Goal: Information Seeking & Learning: Learn about a topic

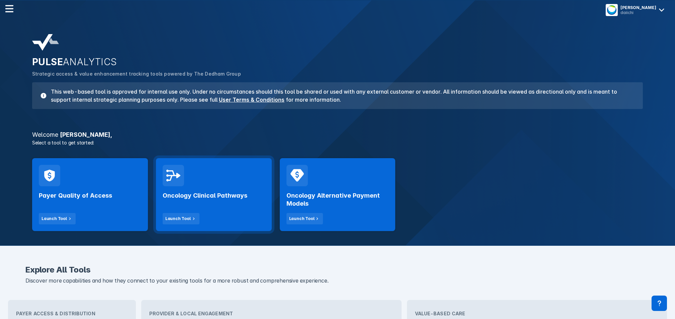
click at [197, 179] on div "Oncology Clinical Pathways Launch Tool" at bounding box center [214, 194] width 116 height 73
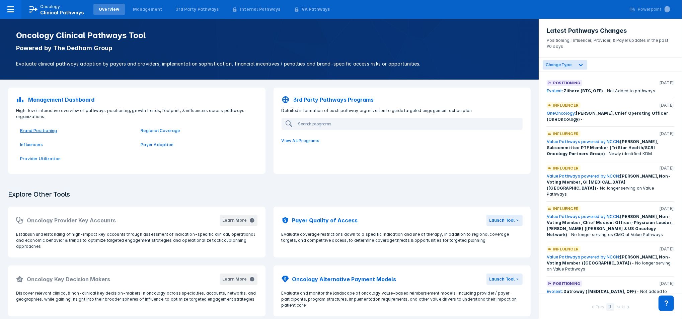
click at [42, 133] on p "Brand Positioning" at bounding box center [76, 131] width 112 height 6
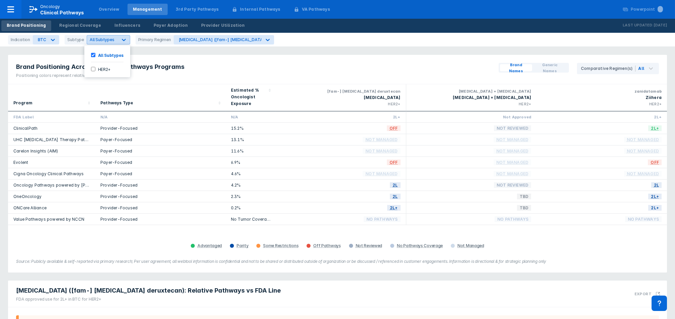
click at [109, 40] on span "All Subtypes" at bounding box center [102, 39] width 25 height 5
click at [50, 40] on icon at bounding box center [53, 39] width 7 height 7
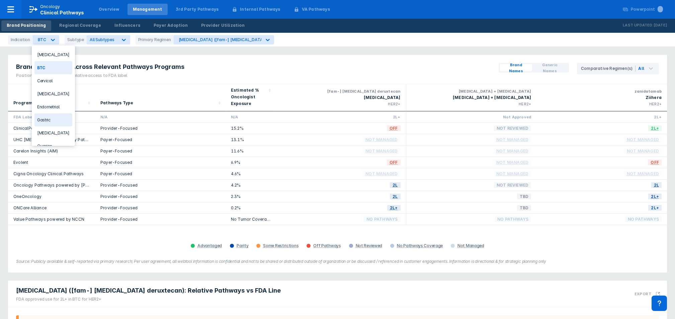
click at [51, 132] on div "[MEDICAL_DATA]" at bounding box center [53, 133] width 38 height 13
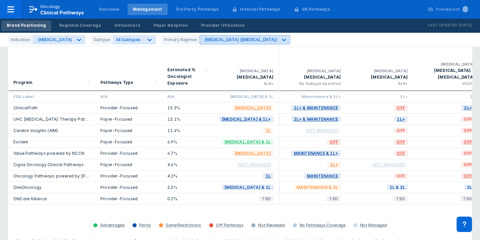
click at [215, 44] on div "[MEDICAL_DATA] ([MEDICAL_DATA])" at bounding box center [239, 39] width 78 height 9
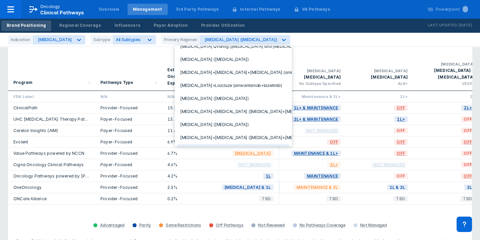
scroll to position [208, 0]
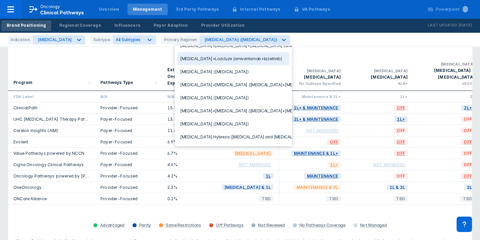
click at [300, 36] on div "Indication [MEDICAL_DATA] Subtype All Subtypes Primary Regimen 23 results avail…" at bounding box center [240, 40] width 480 height 14
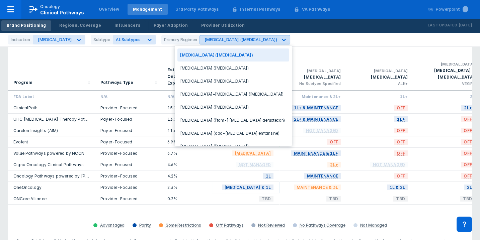
click at [282, 40] on icon at bounding box center [284, 40] width 4 height 2
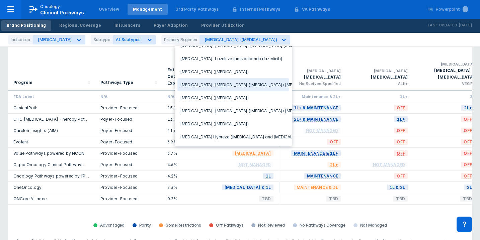
click at [143, 57] on div "Pathways Type" at bounding box center [128, 66] width 56 height 46
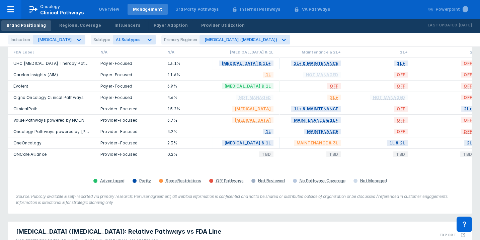
scroll to position [0, 0]
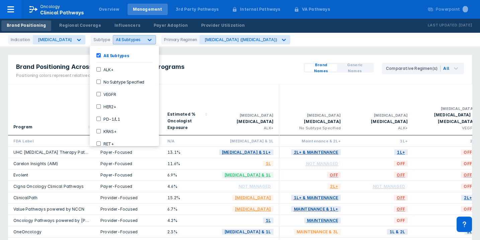
click at [146, 40] on icon at bounding box center [149, 39] width 7 height 7
click at [146, 39] on icon at bounding box center [149, 39] width 7 height 7
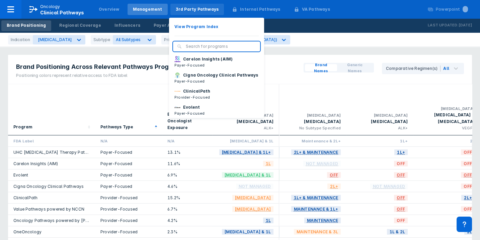
click at [187, 6] on div "3rd Party Pathways" at bounding box center [197, 9] width 43 height 6
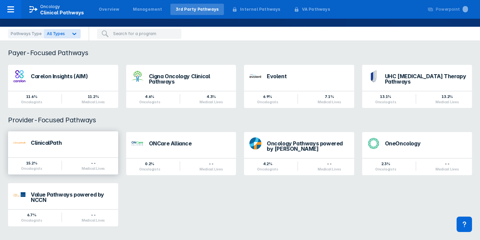
scroll to position [54, 0]
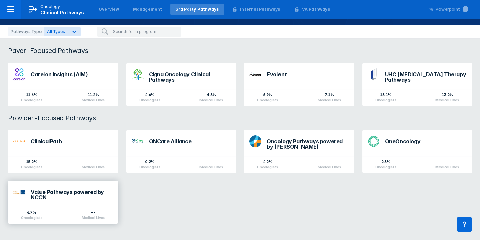
click at [86, 193] on div "Value Pathways powered by NCCN" at bounding box center [72, 194] width 82 height 11
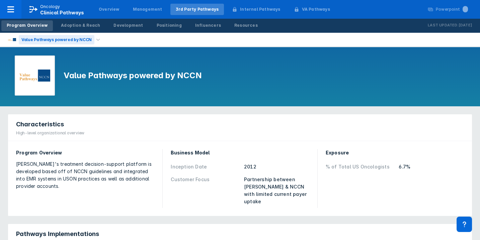
click at [84, 41] on div "Value Pathways powered by NCCN" at bounding box center [57, 39] width 76 height 9
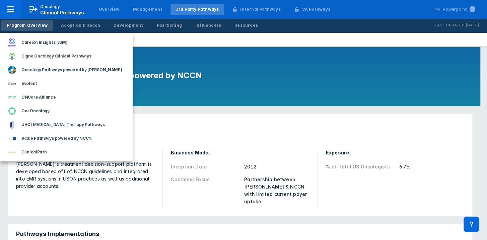
click at [167, 130] on div at bounding box center [243, 120] width 487 height 240
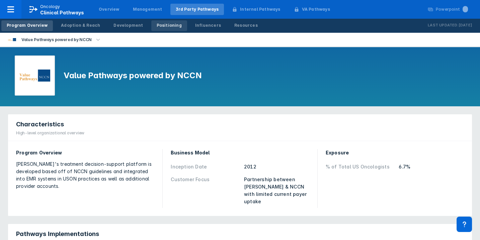
click at [160, 21] on link "Positioning" at bounding box center [169, 25] width 36 height 11
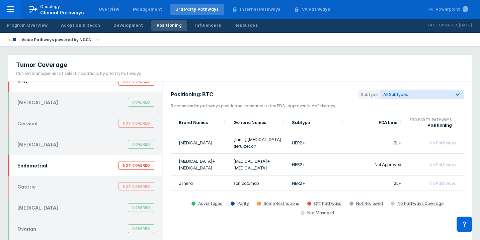
scroll to position [21, 0]
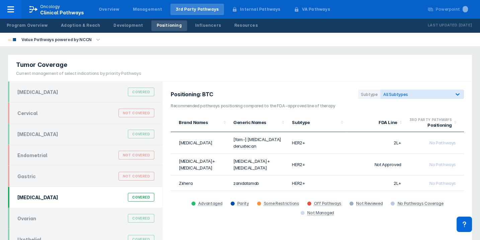
click at [41, 197] on div "[MEDICAL_DATA] Covered" at bounding box center [85, 197] width 145 height 13
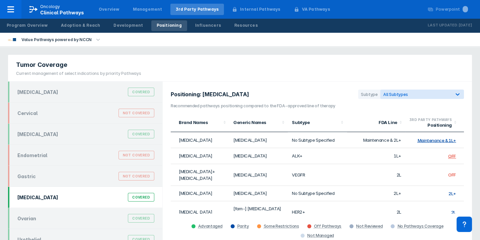
scroll to position [0, 0]
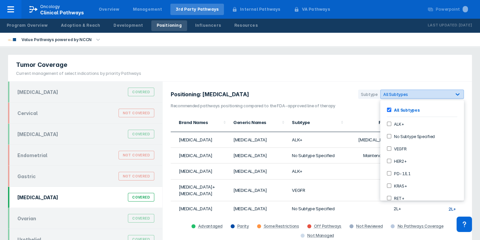
click at [396, 97] on div "All Subtypes" at bounding box center [416, 94] width 71 height 6
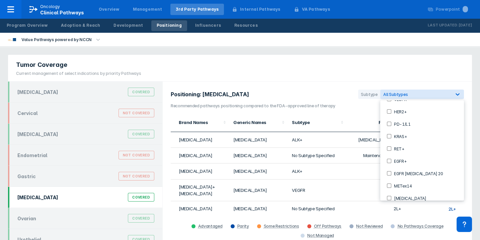
scroll to position [53, 0]
click at [390, 156] on input "EGFR+" at bounding box center [389, 158] width 4 height 4
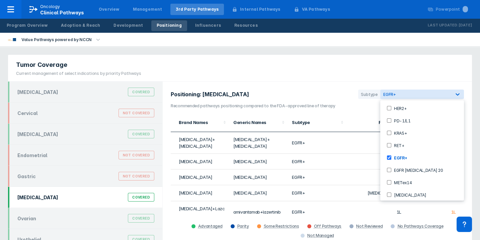
click at [405, 223] on td "OFF" at bounding box center [434, 237] width 59 height 28
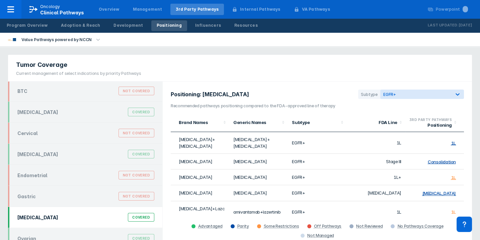
scroll to position [0, 0]
